Goal: Transaction & Acquisition: Book appointment/travel/reservation

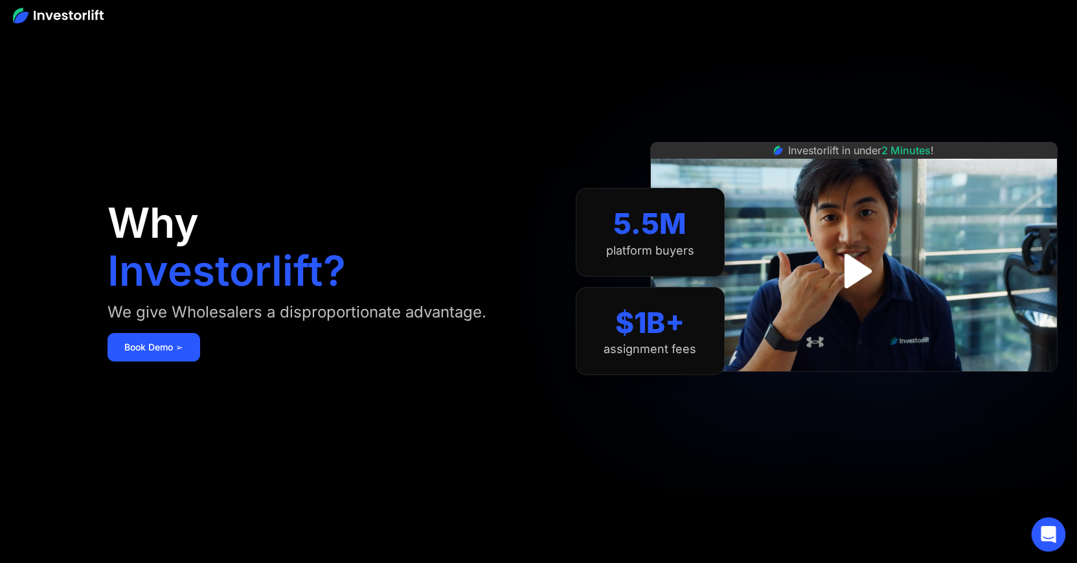
click at [1043, 532] on icon "Open Intercom Messenger" at bounding box center [1048, 534] width 15 height 17
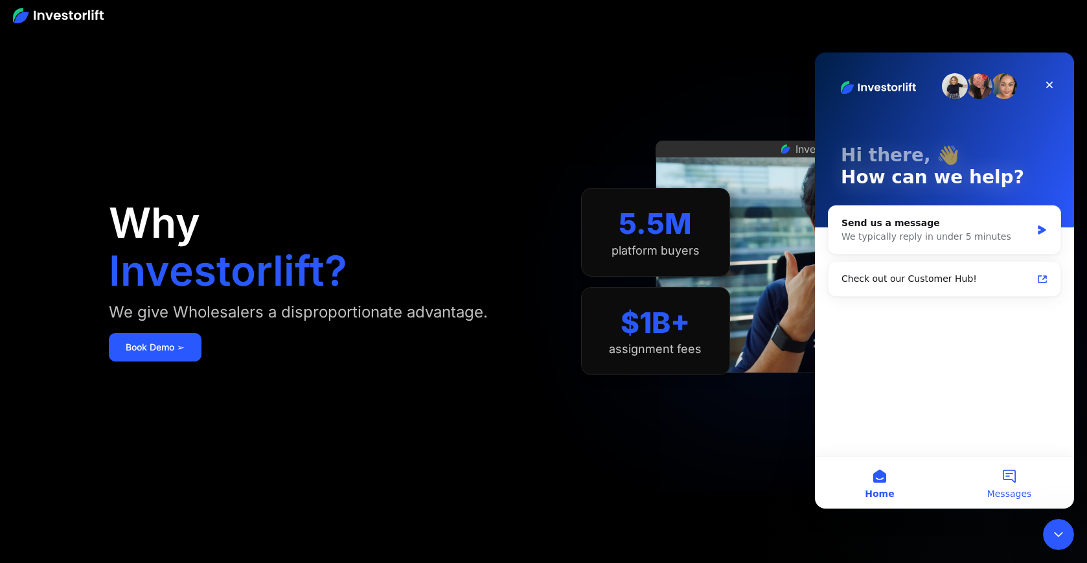
click at [998, 495] on span "Messages" at bounding box center [1009, 493] width 45 height 9
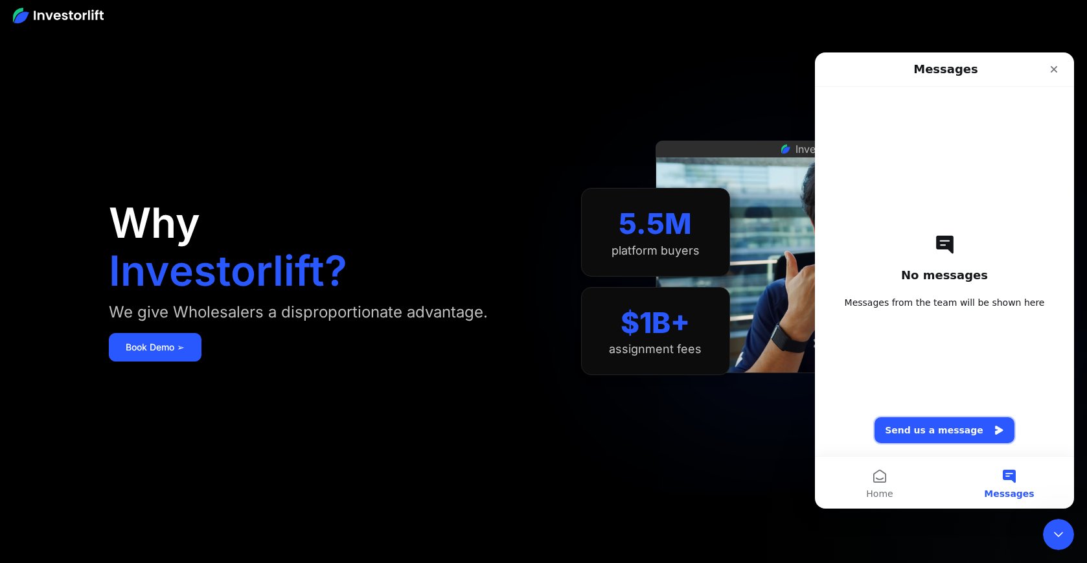
click at [969, 432] on button "Send us a message" at bounding box center [944, 430] width 140 height 26
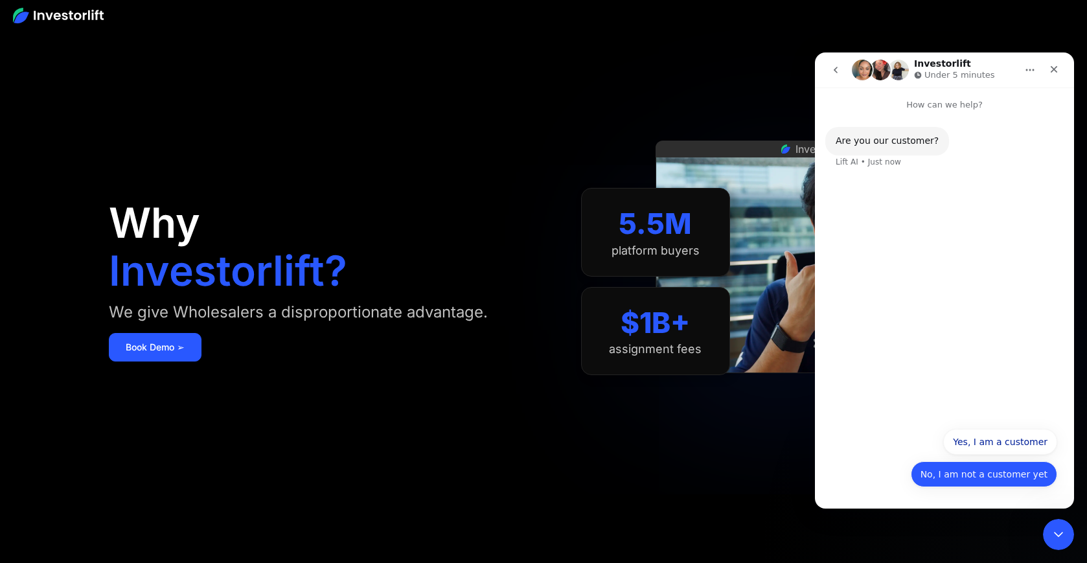
click at [971, 479] on button "No, I am not a customer yet" at bounding box center [983, 474] width 146 height 26
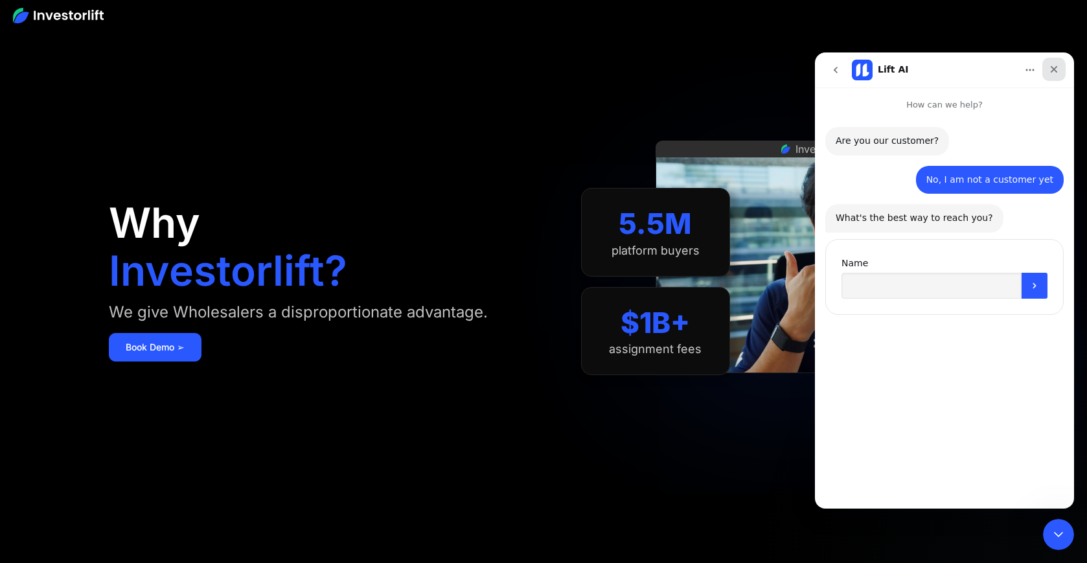
click at [1059, 70] on div "Close" at bounding box center [1053, 69] width 23 height 23
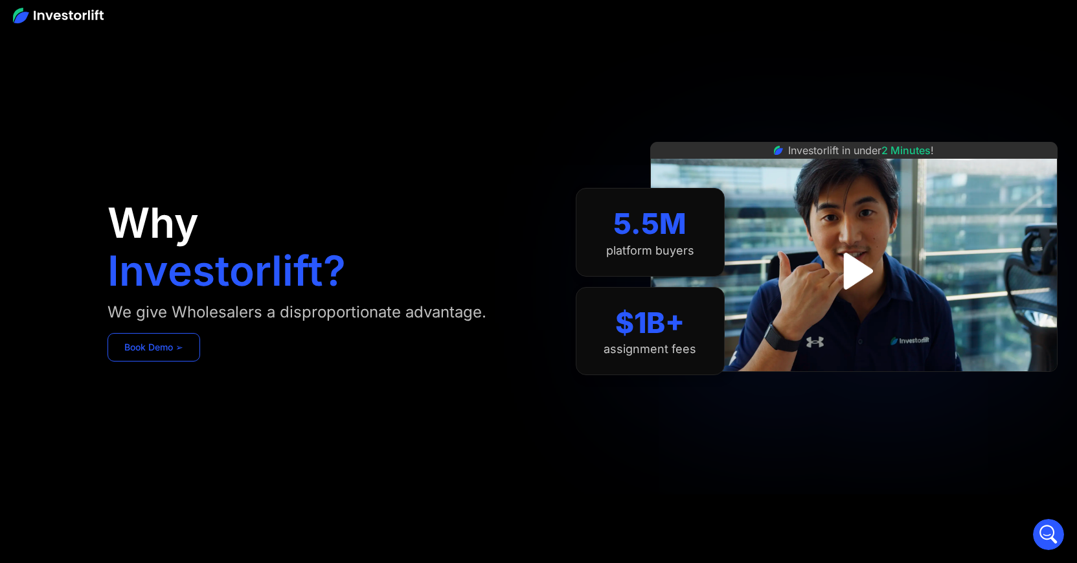
click at [173, 337] on link "Book Demo ➢" at bounding box center [153, 347] width 93 height 28
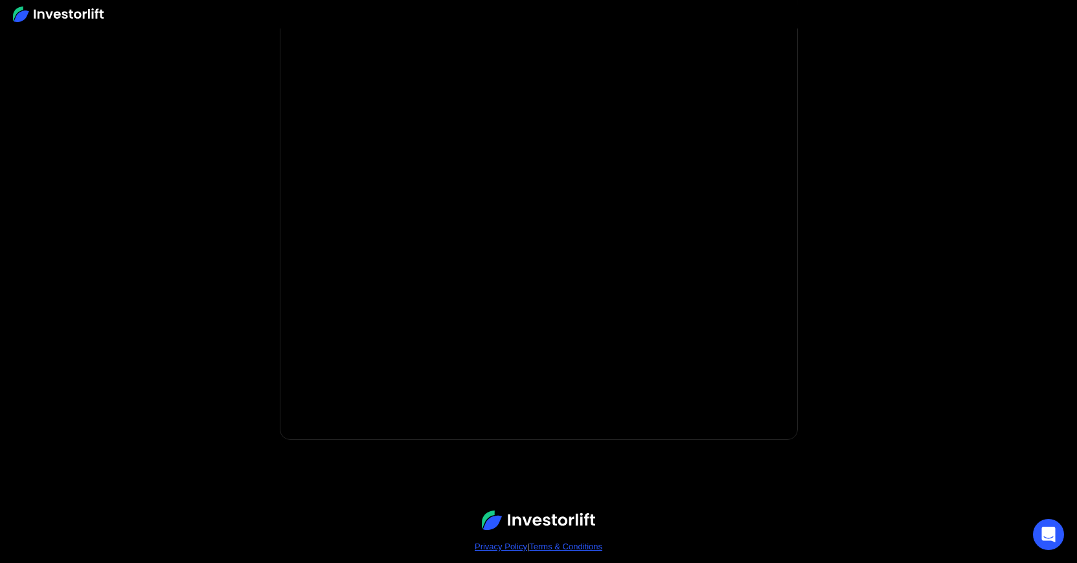
scroll to position [158, 0]
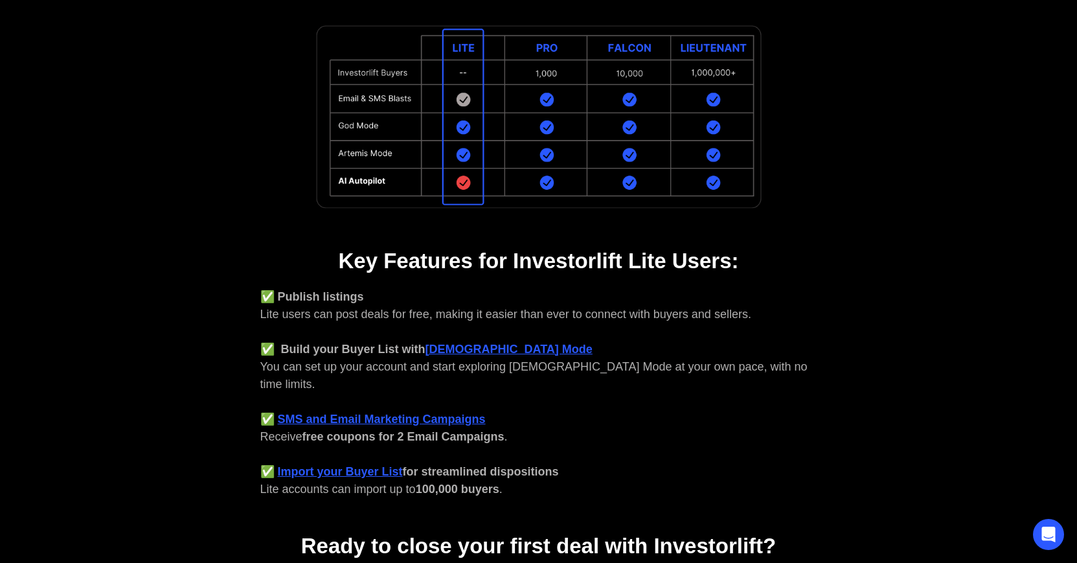
scroll to position [512, 0]
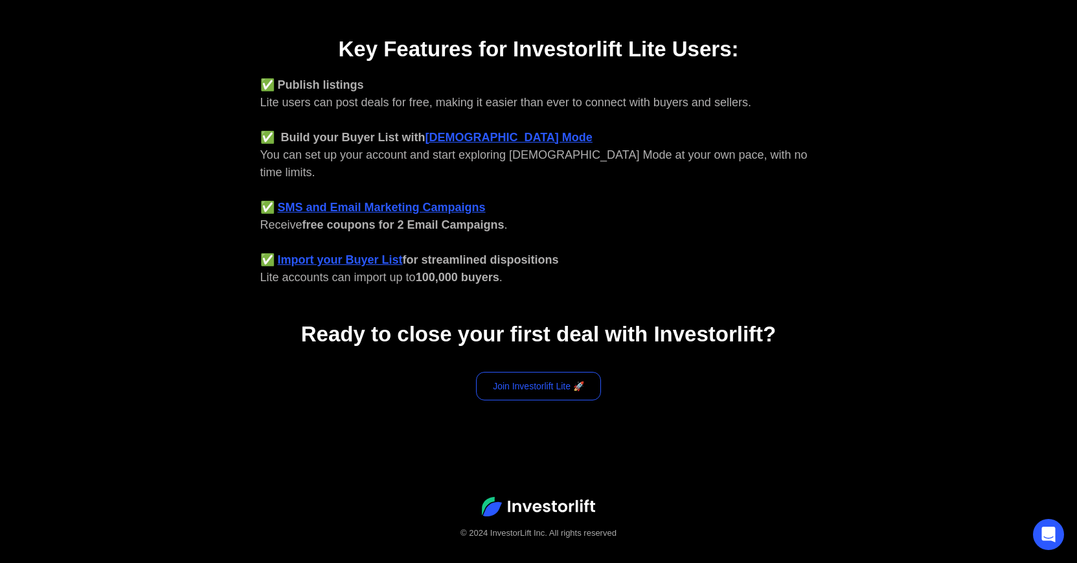
click at [520, 372] on link "Join Investorlift Lite 🚀" at bounding box center [538, 386] width 125 height 28
